Goal: Check status: Check status

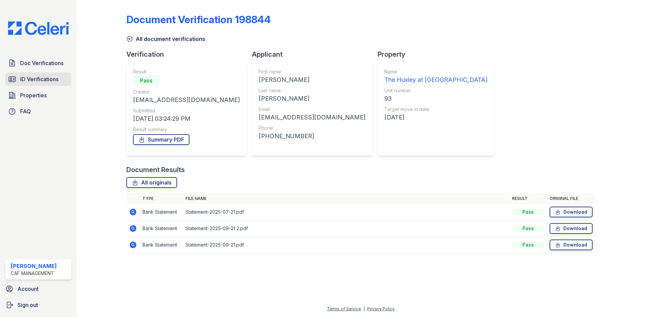
click at [37, 78] on span "ID Verifications" at bounding box center [39, 79] width 38 height 8
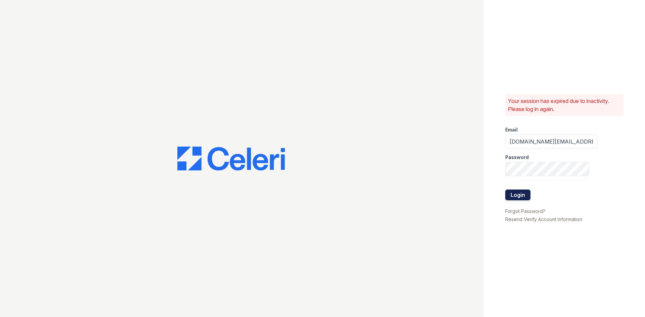
click at [518, 195] on button "Login" at bounding box center [517, 195] width 25 height 11
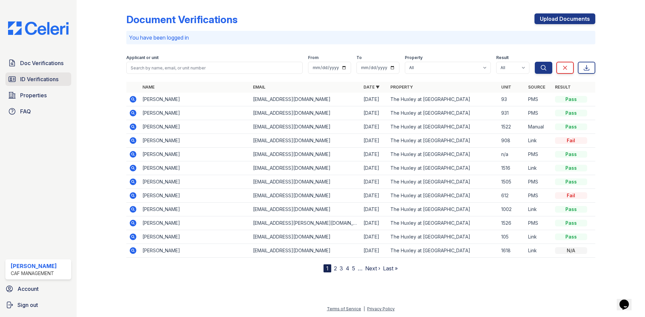
click at [23, 79] on span "ID Verifications" at bounding box center [39, 79] width 38 height 8
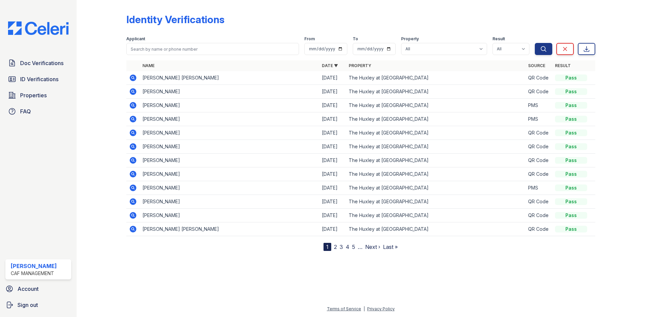
click at [133, 79] on icon at bounding box center [133, 78] width 8 height 8
